Goal: Transaction & Acquisition: Download file/media

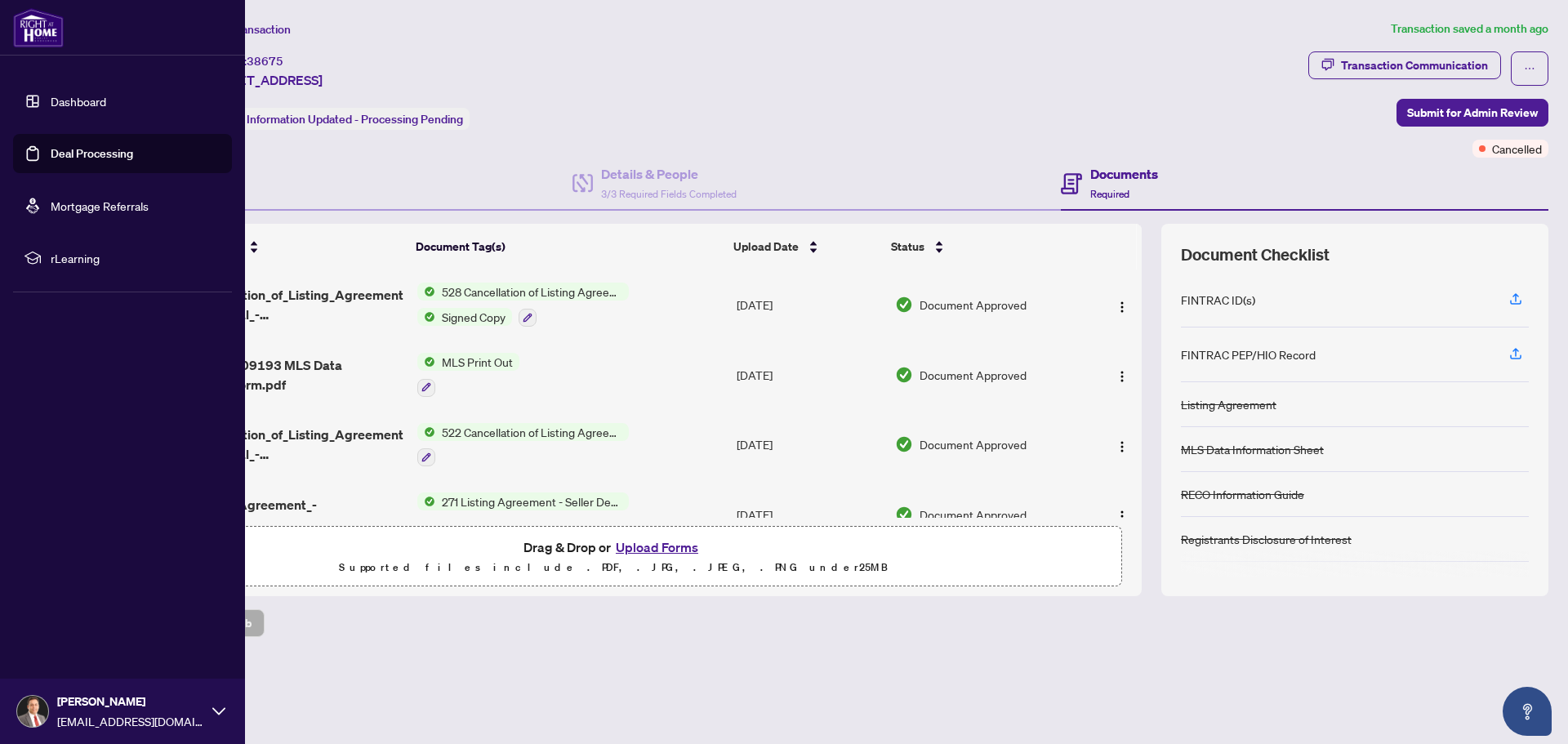
click at [71, 102] on link "Dashboard" at bounding box center [78, 102] width 55 height 15
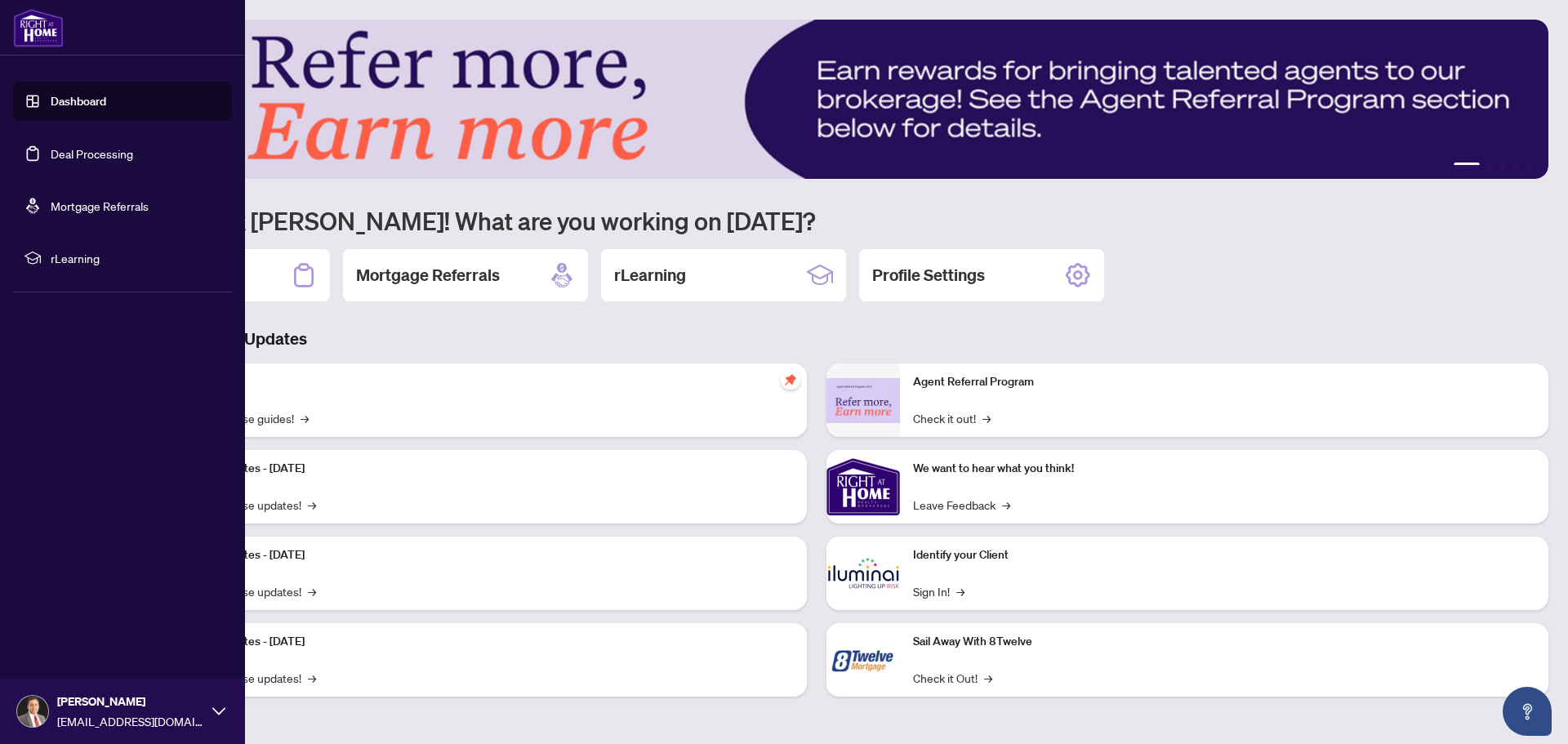
click at [75, 151] on link "Deal Processing" at bounding box center [92, 153] width 83 height 15
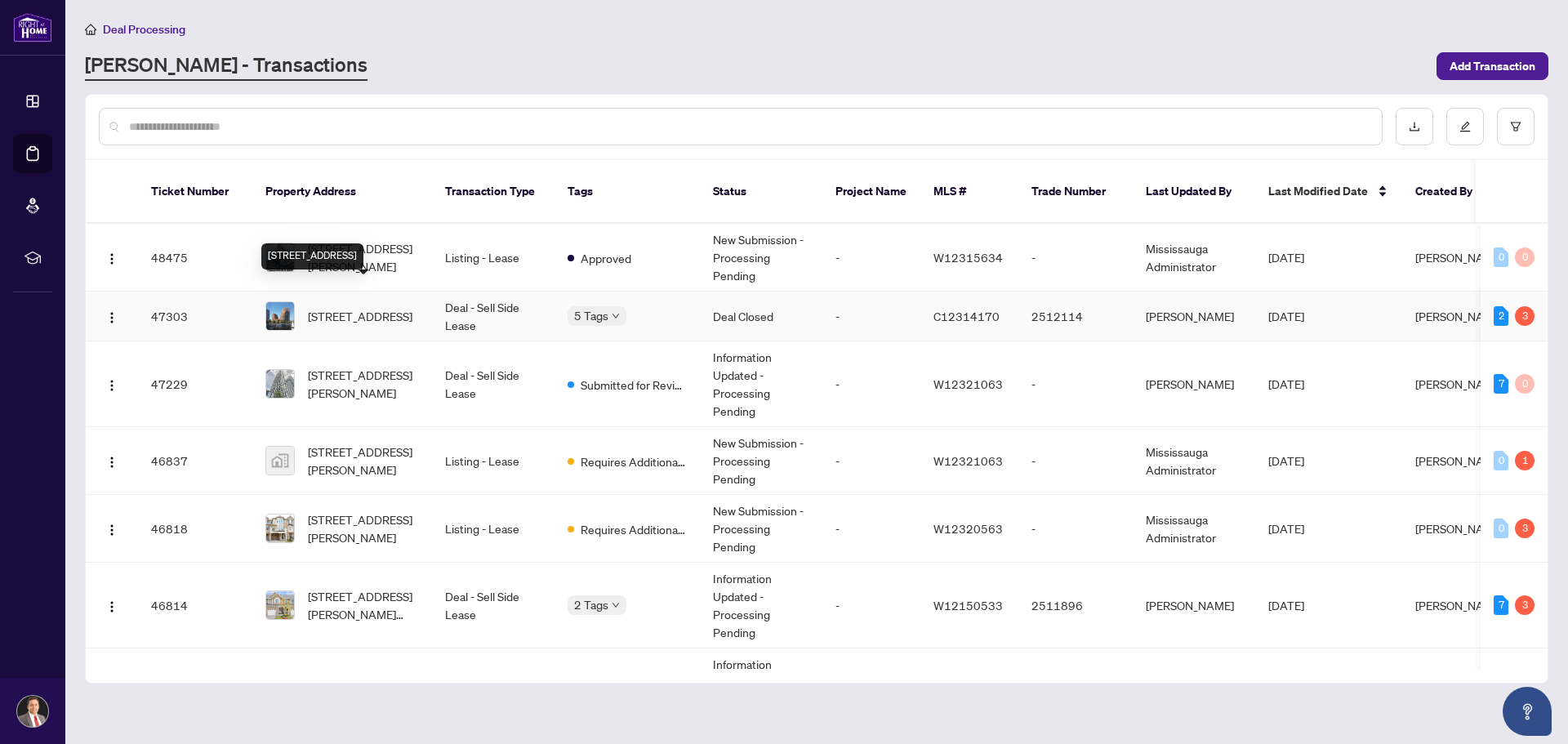
click at [351, 307] on span "[STREET_ADDRESS]" at bounding box center [359, 315] width 104 height 18
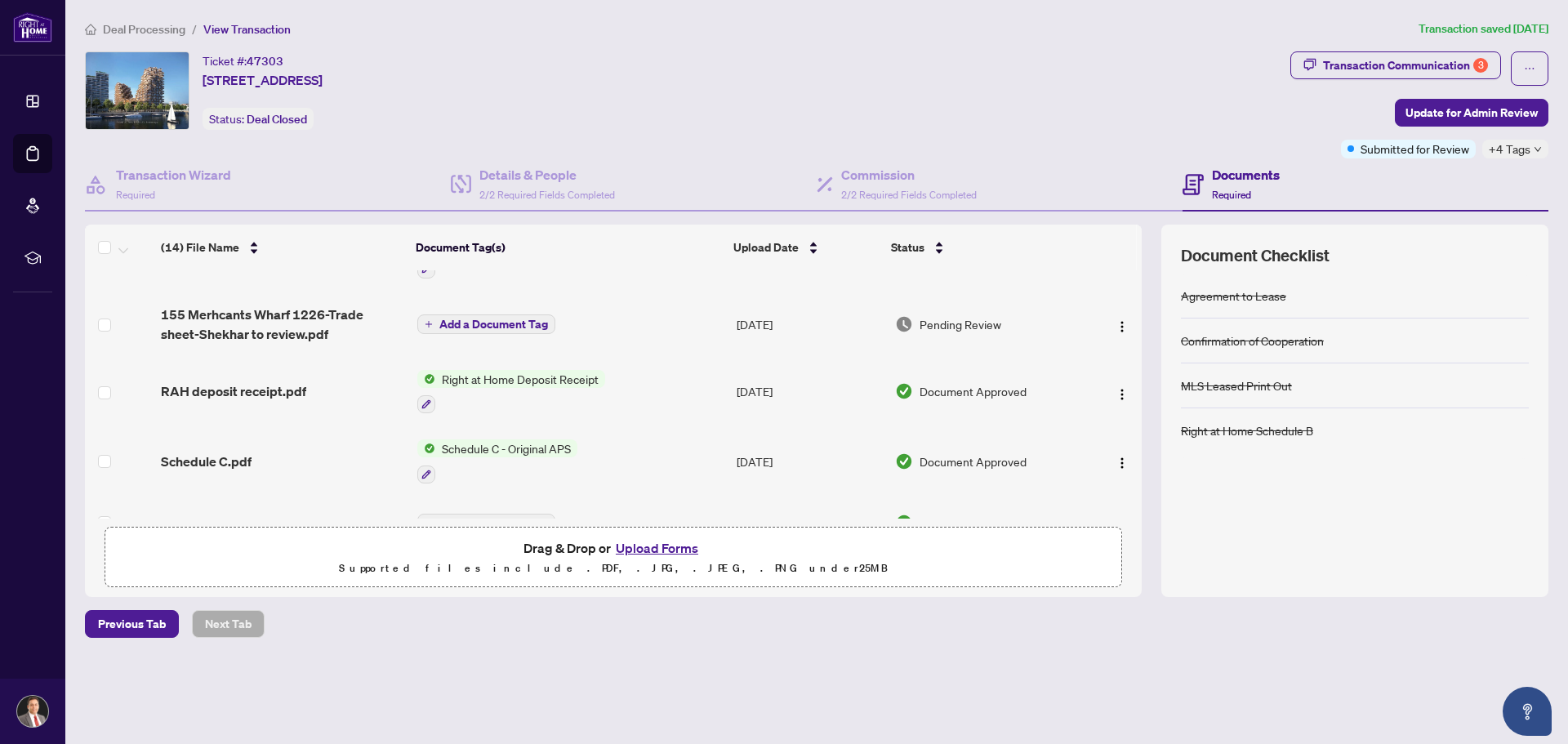
scroll to position [245, 0]
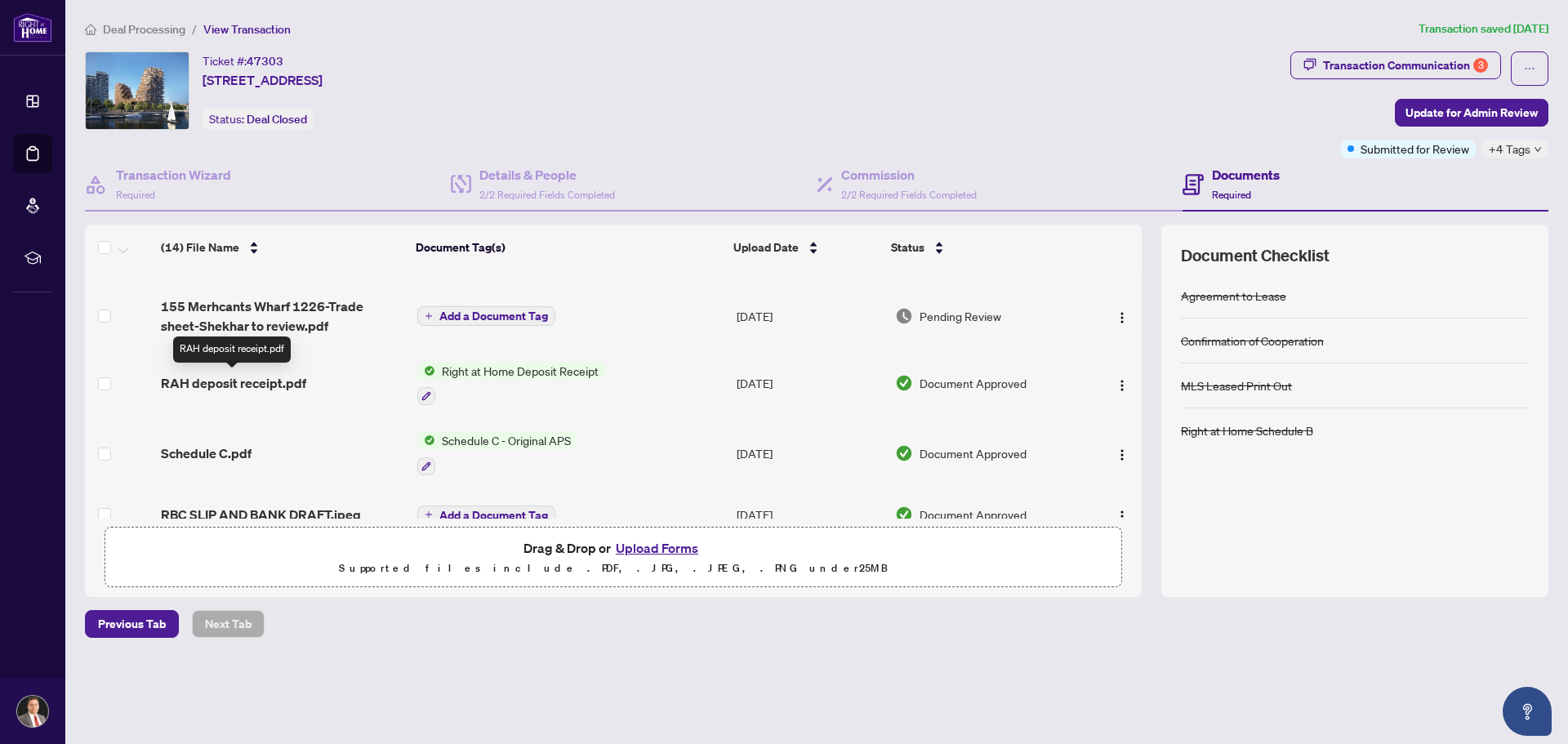
click at [268, 379] on span "RAH deposit receipt.pdf" at bounding box center [233, 383] width 146 height 20
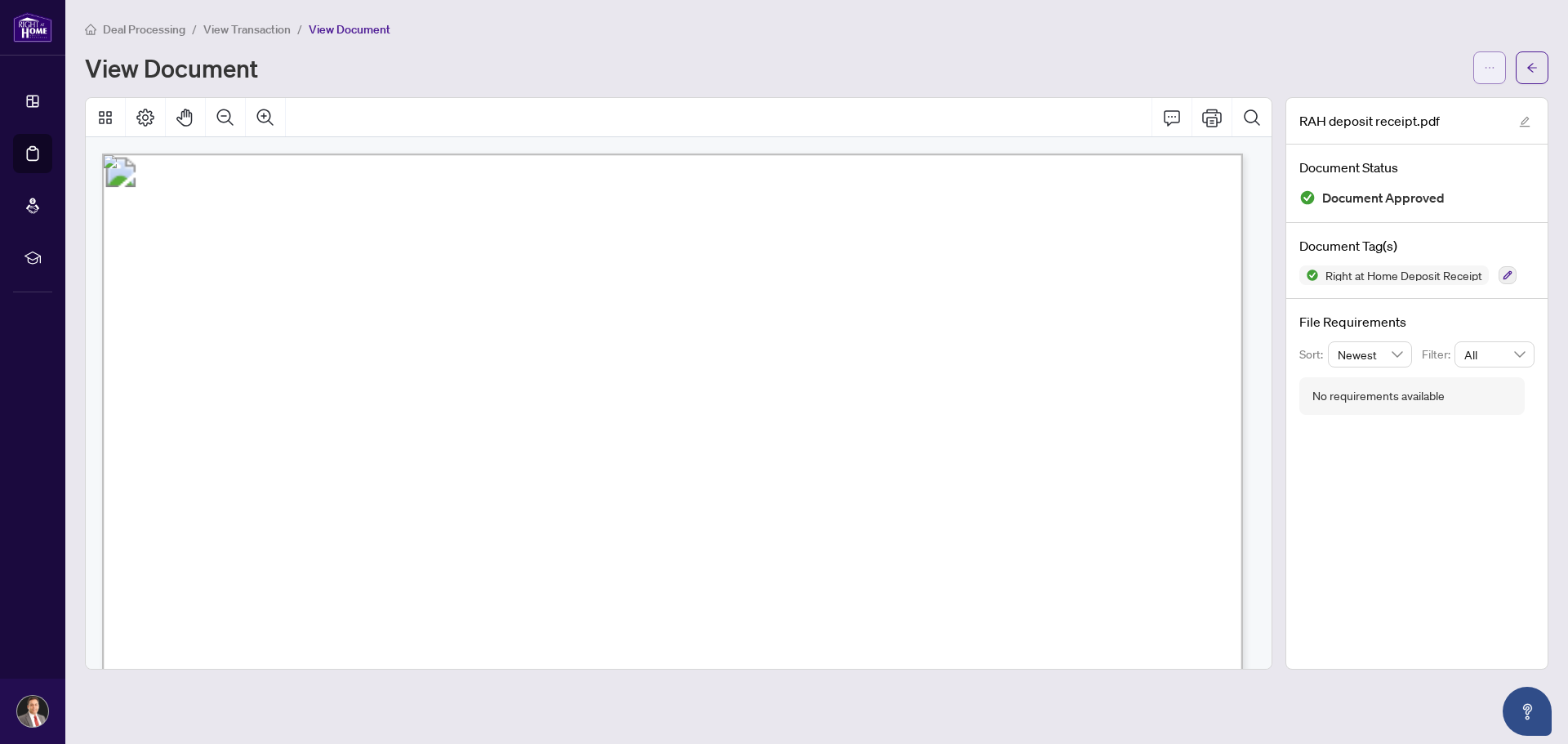
click at [1489, 67] on icon "ellipsis" at bounding box center [1489, 68] width 11 height 11
click at [1397, 103] on span "Download" at bounding box center [1431, 103] width 124 height 18
click at [1528, 64] on icon "arrow-left" at bounding box center [1532, 68] width 11 height 11
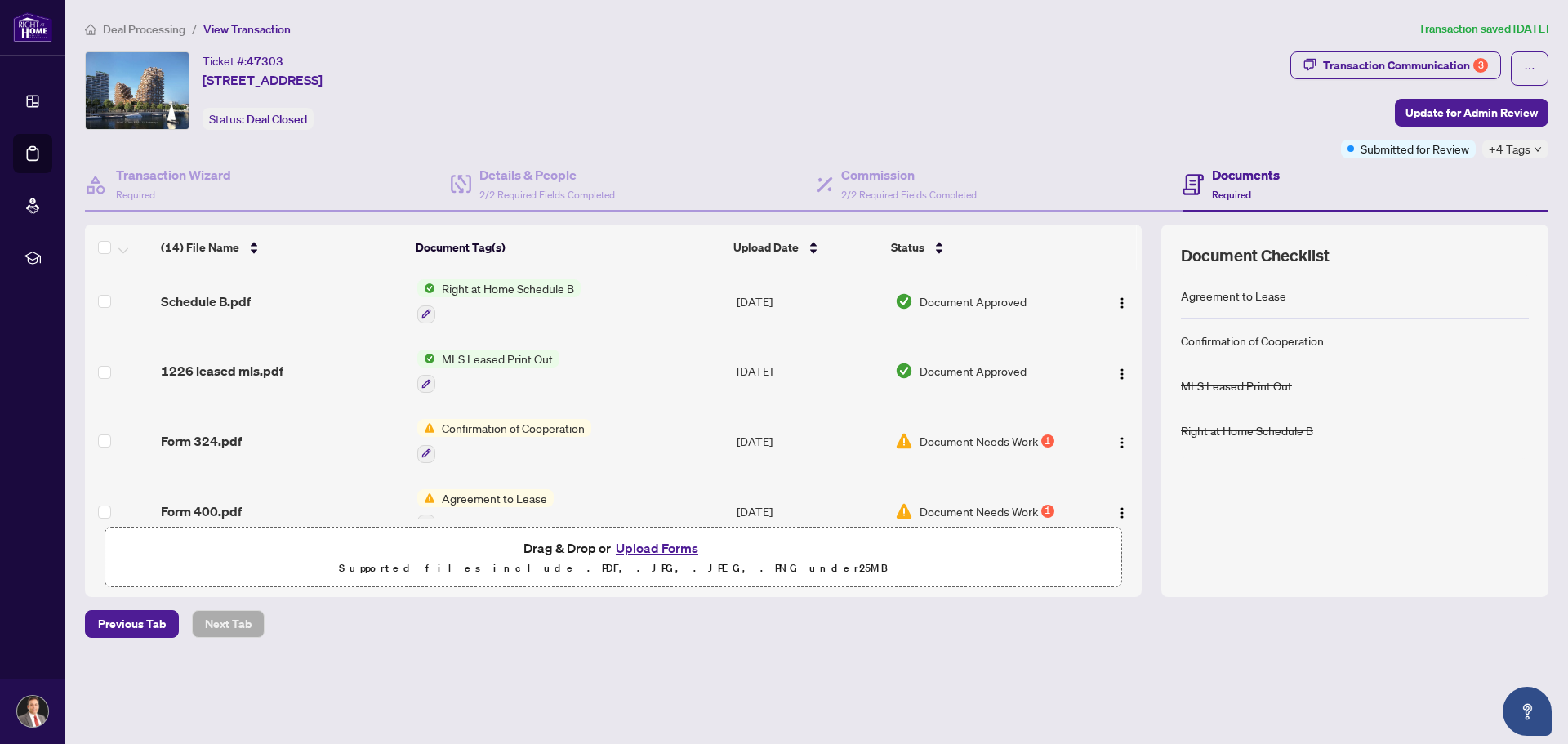
scroll to position [654, 0]
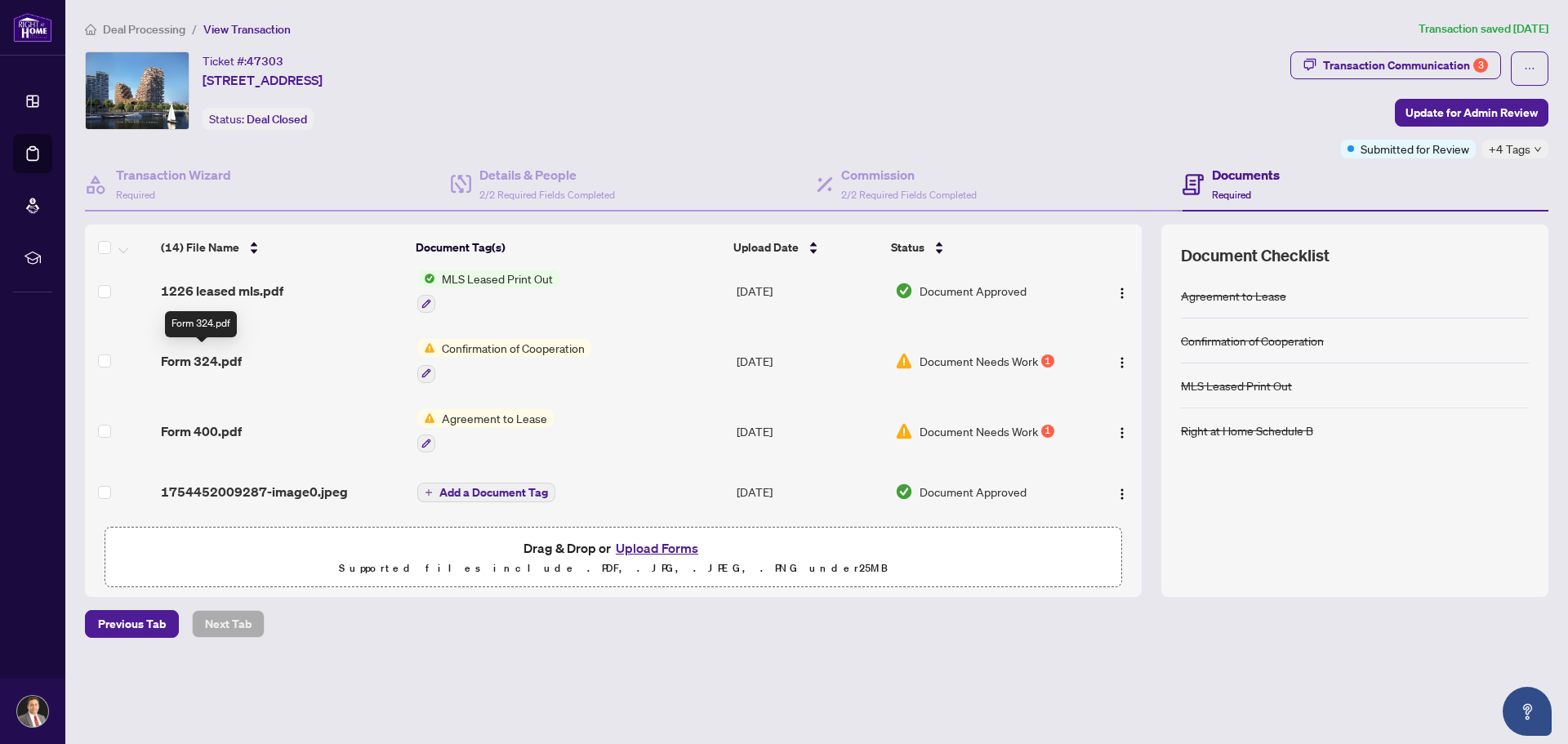
click at [228, 359] on span "Form 324.pdf" at bounding box center [201, 360] width 81 height 20
